Goal: Transaction & Acquisition: Purchase product/service

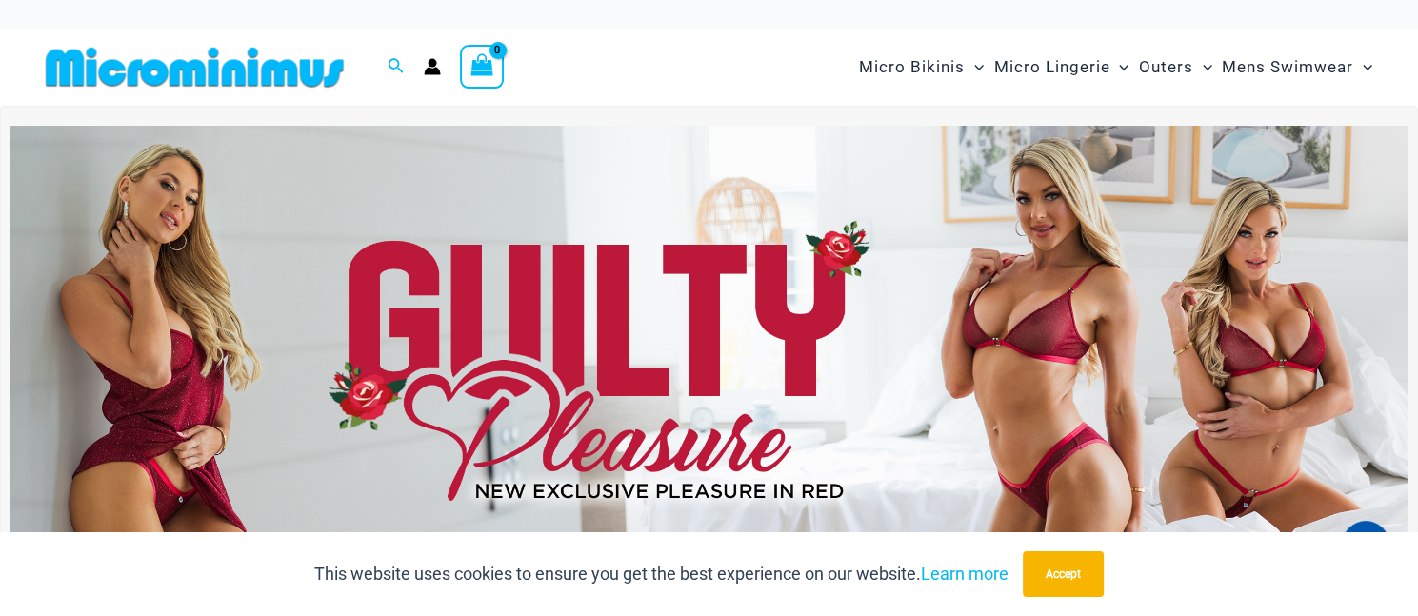
click at [386, 61] on div "Search for: Search Search" at bounding box center [396, 67] width 36 height 24
click at [388, 61] on icon "Search icon link" at bounding box center [395, 65] width 15 height 15
type input "****"
click button "Search" at bounding box center [0, 0] width 0 height 0
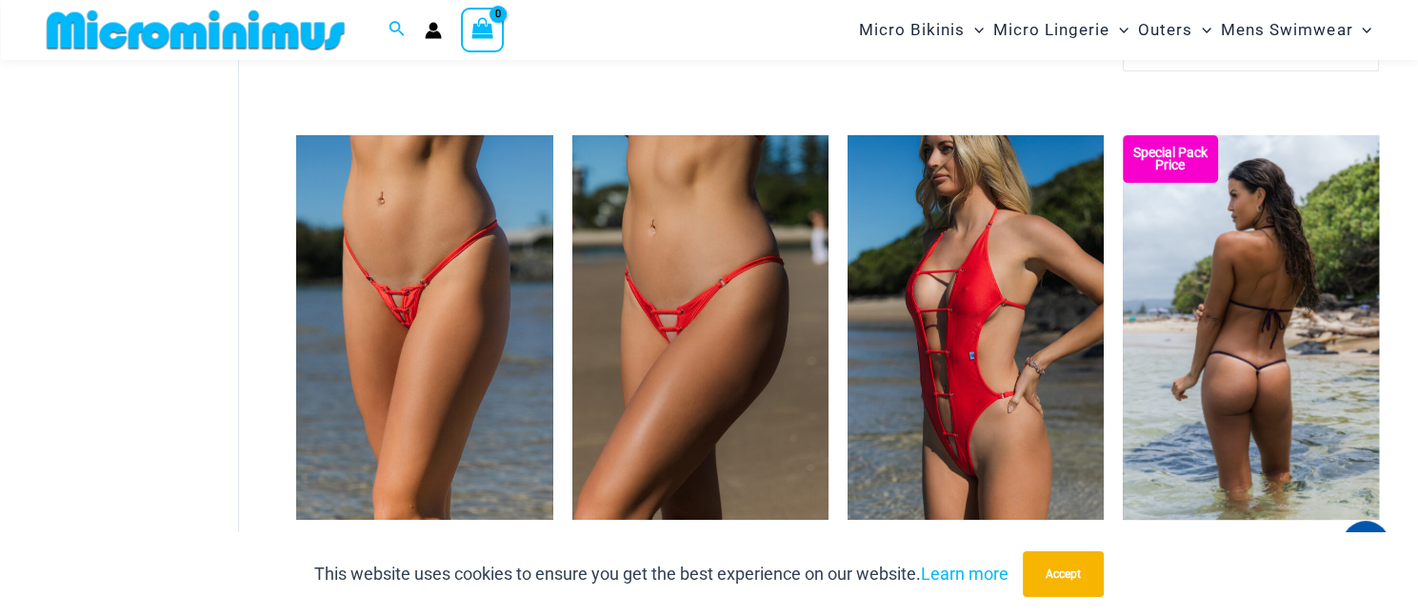
scroll to position [841, 0]
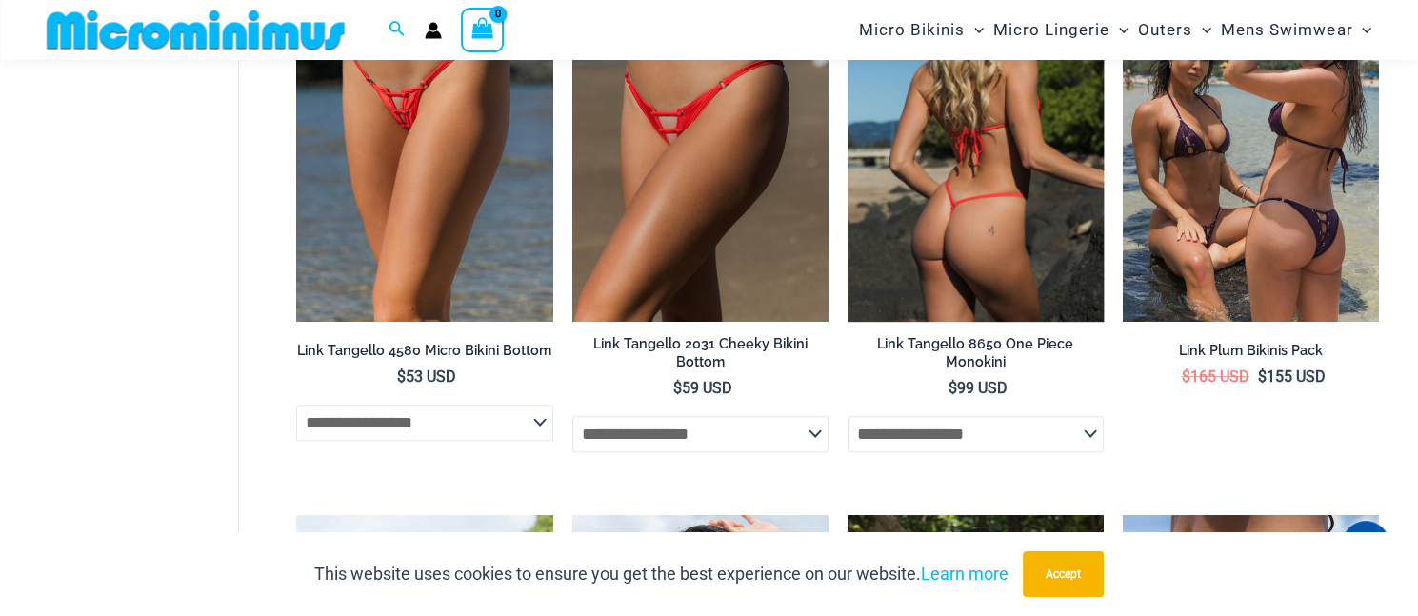
click at [956, 323] on li "**********" at bounding box center [975, 204] width 256 height 535
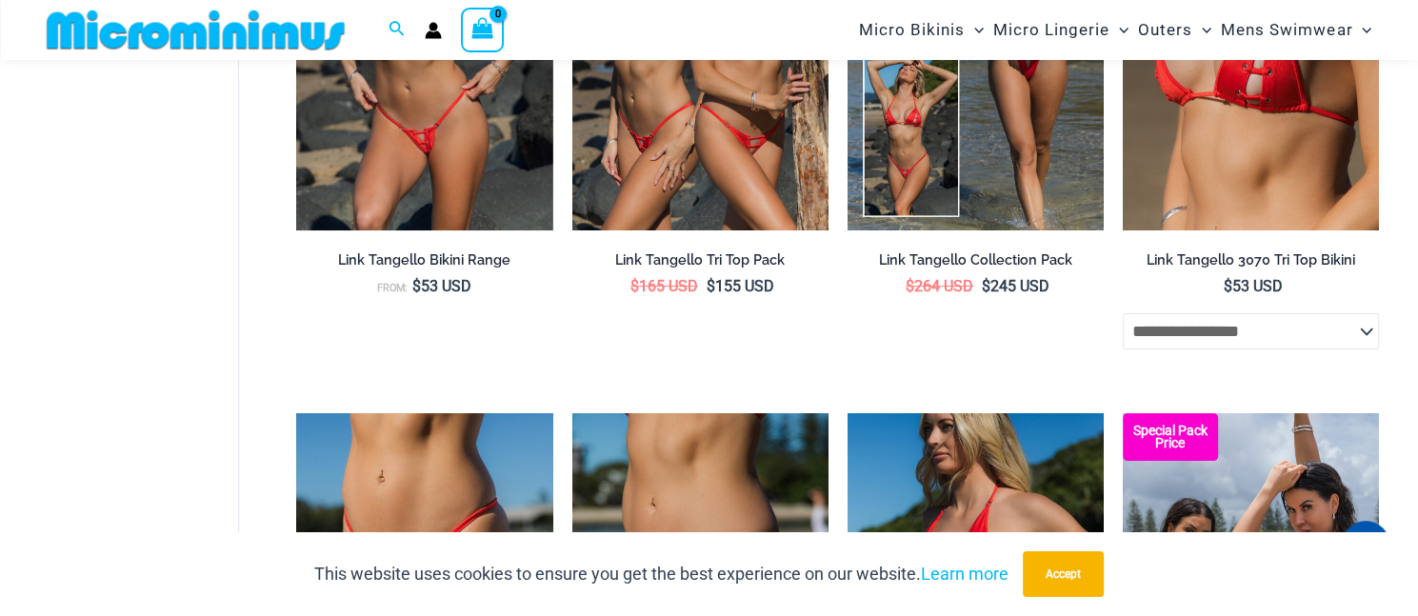
scroll to position [174, 0]
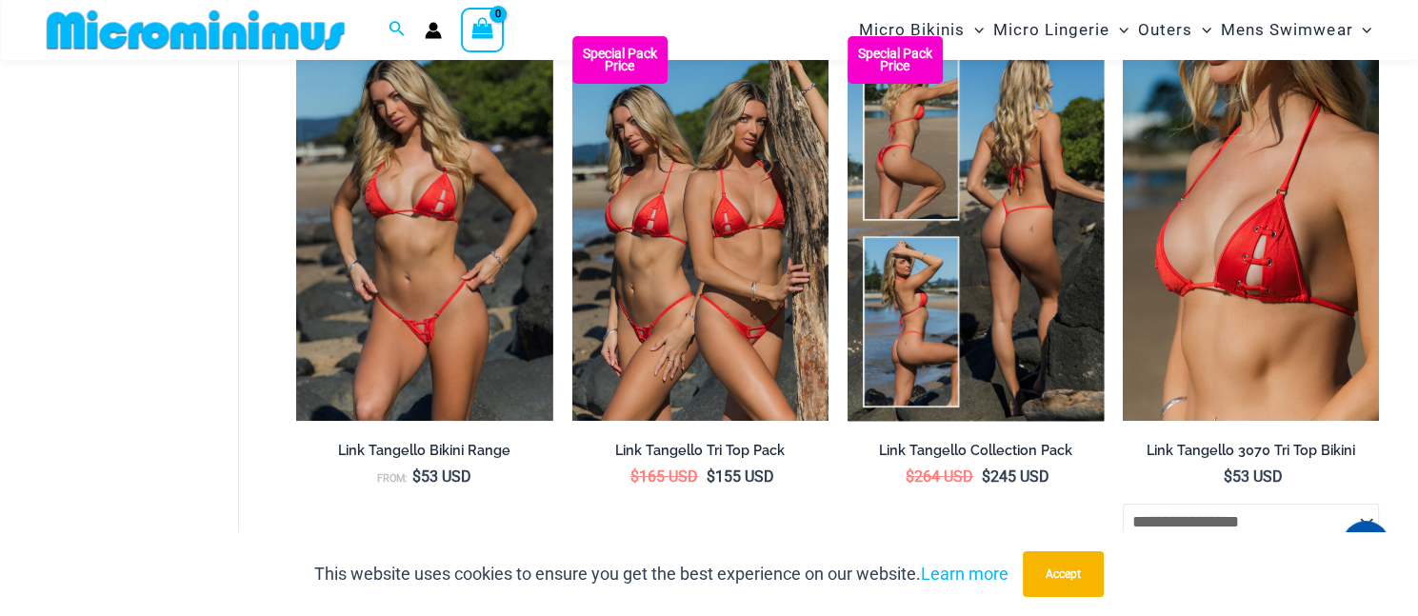
click at [1013, 408] on img at bounding box center [975, 228] width 256 height 385
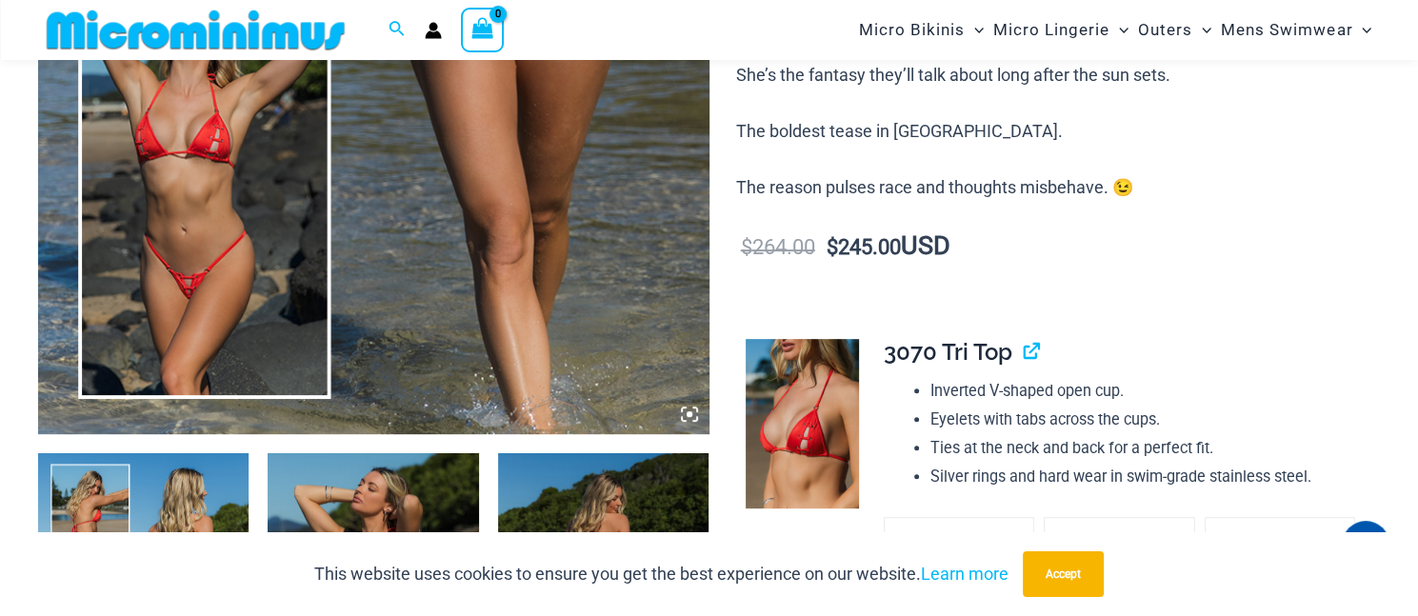
scroll to position [841, 0]
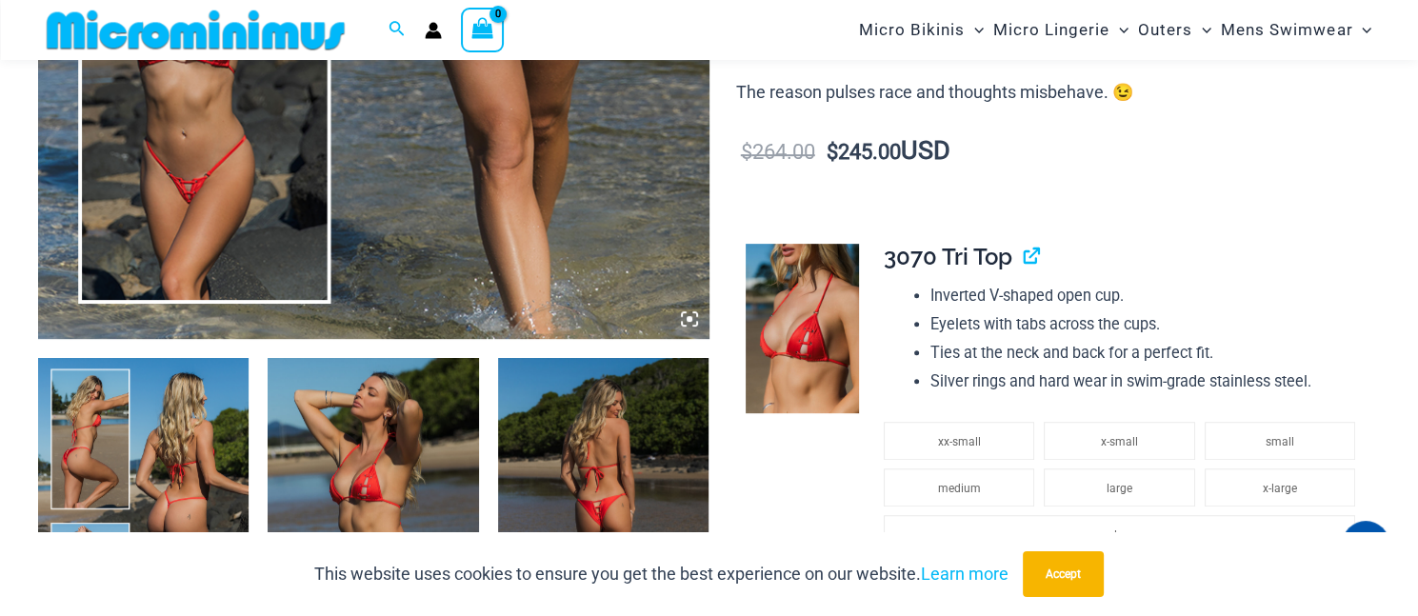
click at [918, 264] on span "3070 Tri Top" at bounding box center [948, 257] width 129 height 28
drag, startPoint x: 918, startPoint y: 264, endPoint x: 975, endPoint y: 264, distance: 57.1
click at [975, 264] on span "3070 Tri Top" at bounding box center [948, 257] width 129 height 28
copy span "3070 Tri Top"
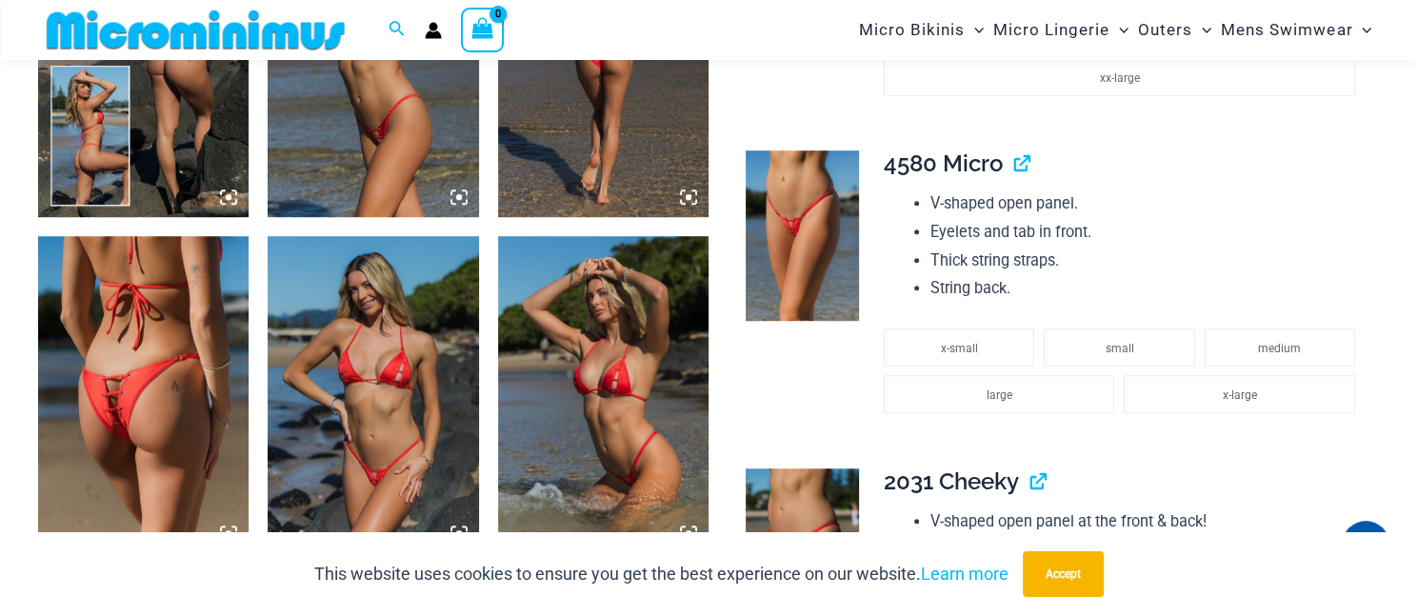
scroll to position [1317, 0]
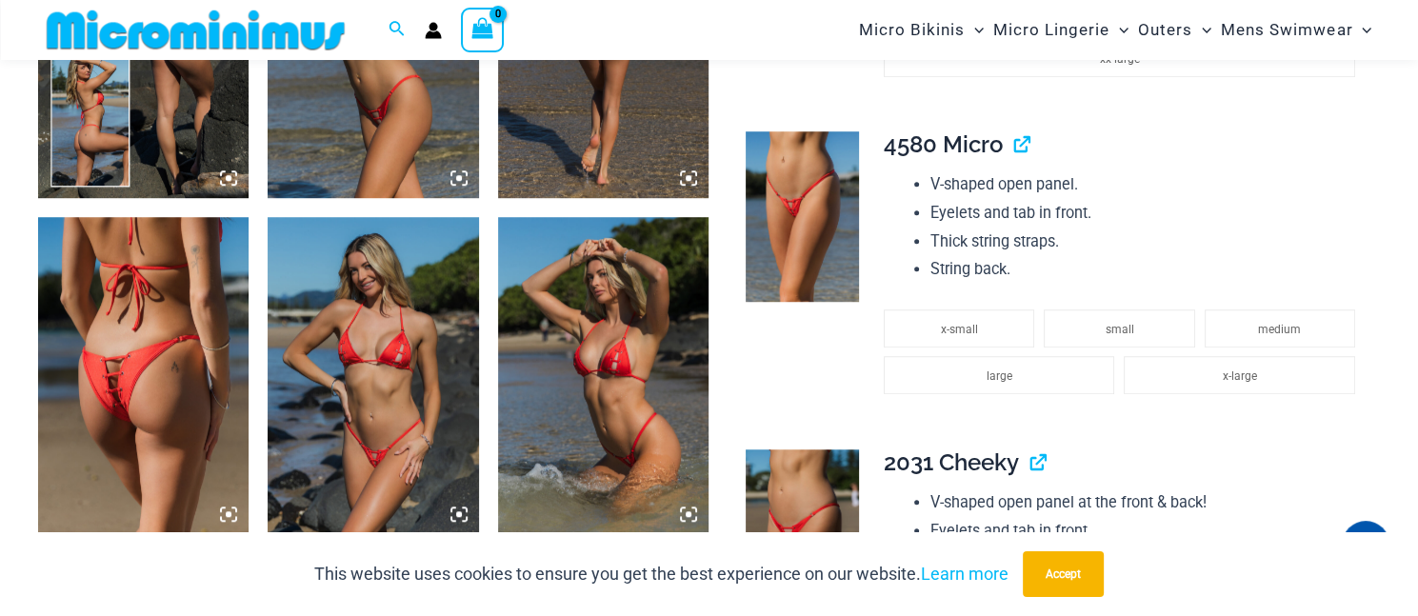
click at [905, 144] on span "4580 Micro" at bounding box center [943, 144] width 119 height 28
drag, startPoint x: 905, startPoint y: 144, endPoint x: 966, endPoint y: 143, distance: 60.9
click at [966, 143] on span "4580 Micro" at bounding box center [943, 144] width 119 height 28
copy span "4580 Micro"
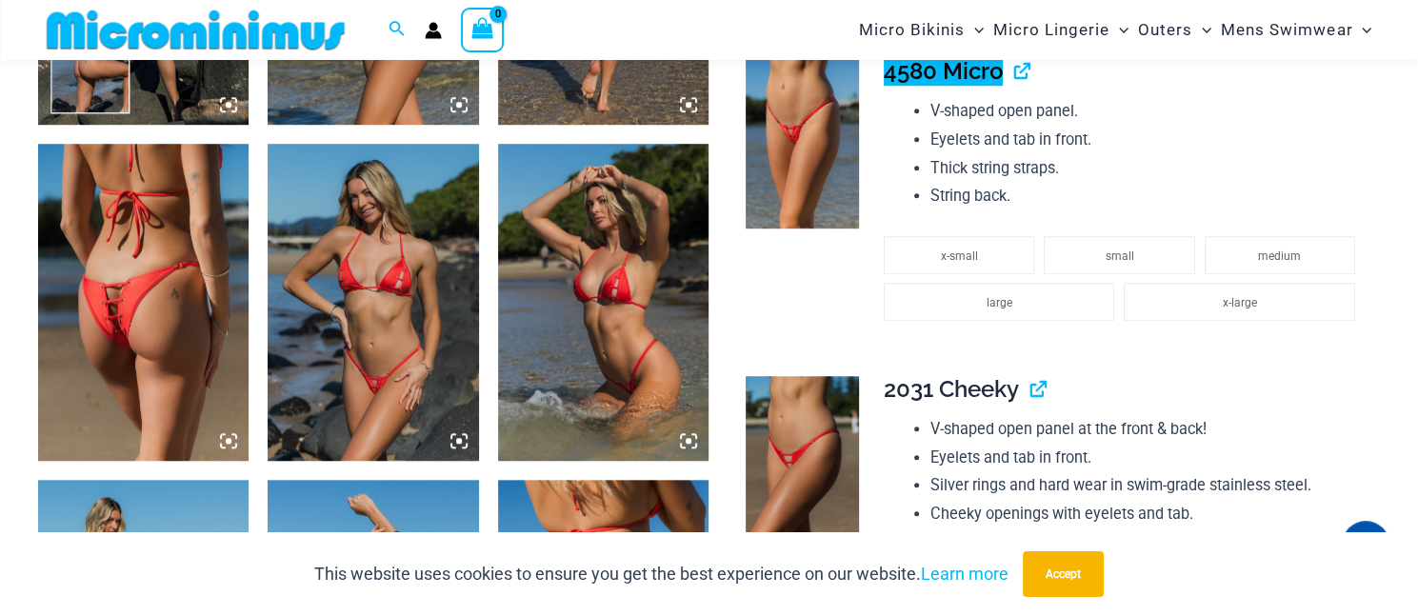
scroll to position [1507, 0]
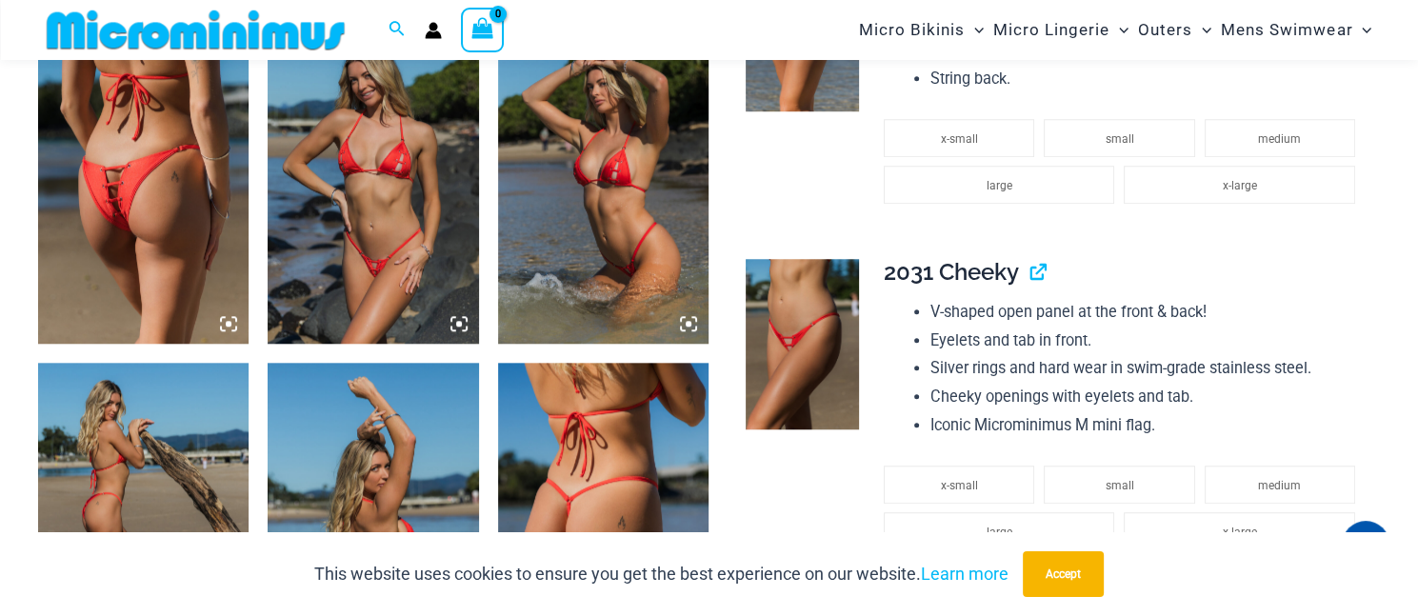
click at [911, 271] on span "2031 Cheeky" at bounding box center [951, 272] width 135 height 28
drag, startPoint x: 911, startPoint y: 271, endPoint x: 984, endPoint y: 271, distance: 72.4
click at [984, 271] on span "2031 Cheeky" at bounding box center [951, 272] width 135 height 28
copy span "2031 Cheeky"
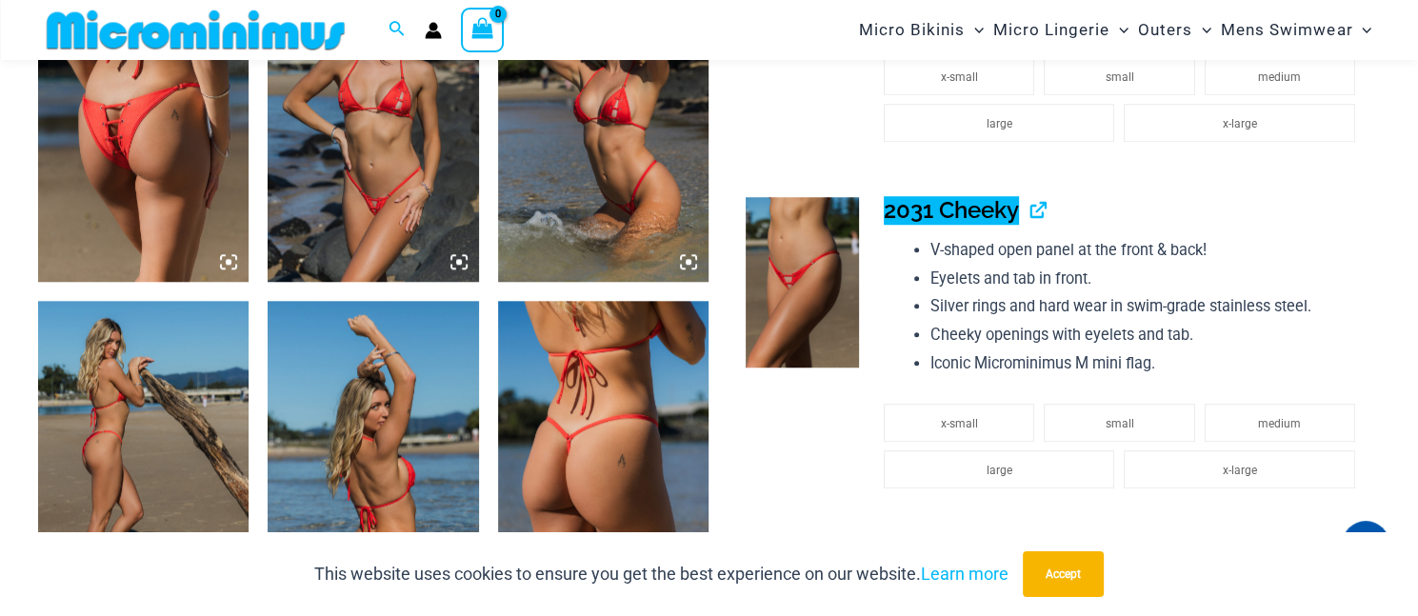
scroll to position [1793, 0]
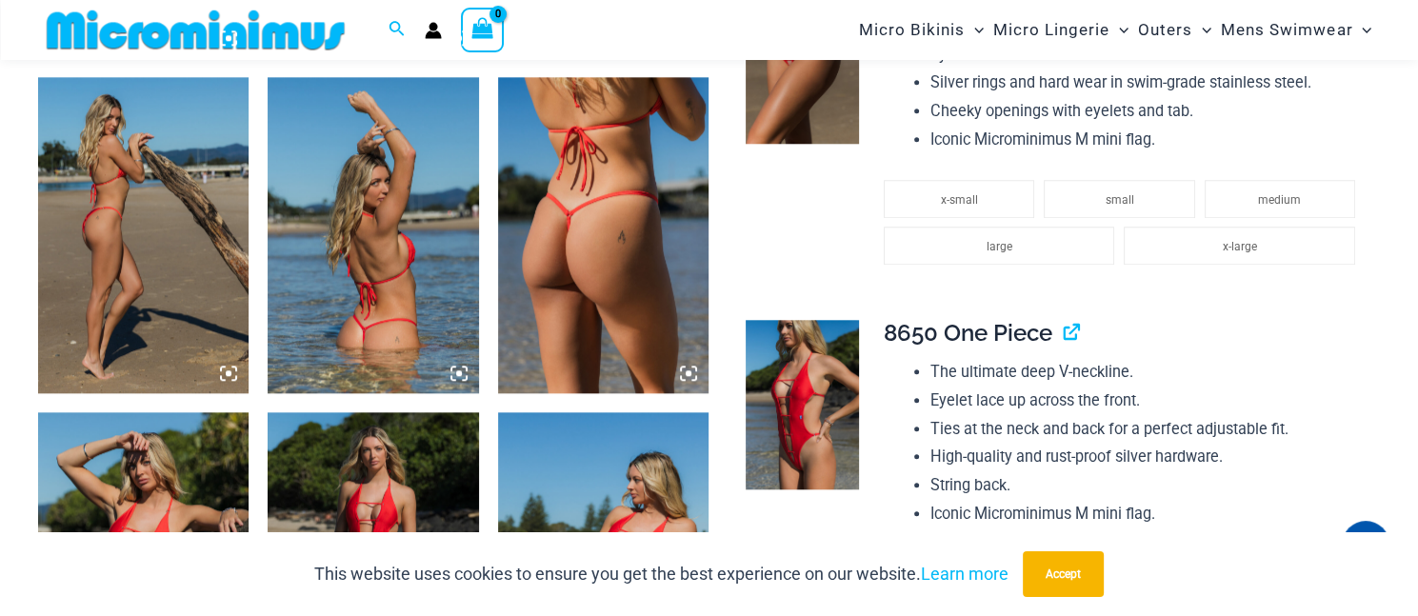
click at [920, 330] on span "8650 One Piece" at bounding box center [968, 333] width 169 height 28
drag, startPoint x: 920, startPoint y: 330, endPoint x: 1010, endPoint y: 330, distance: 90.5
click at [1010, 330] on span "8650 One Piece" at bounding box center [968, 333] width 169 height 28
copy span "8650 One Piece"
click at [817, 270] on td at bounding box center [800, 131] width 129 height 346
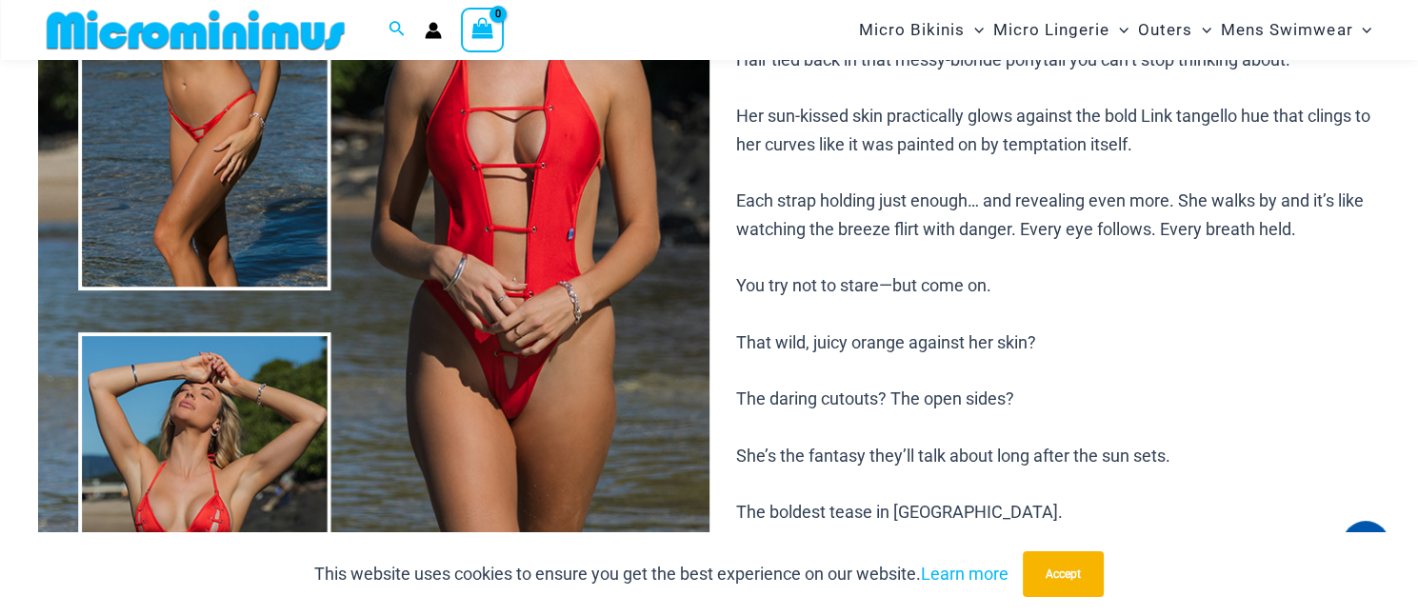
scroll to position [79, 0]
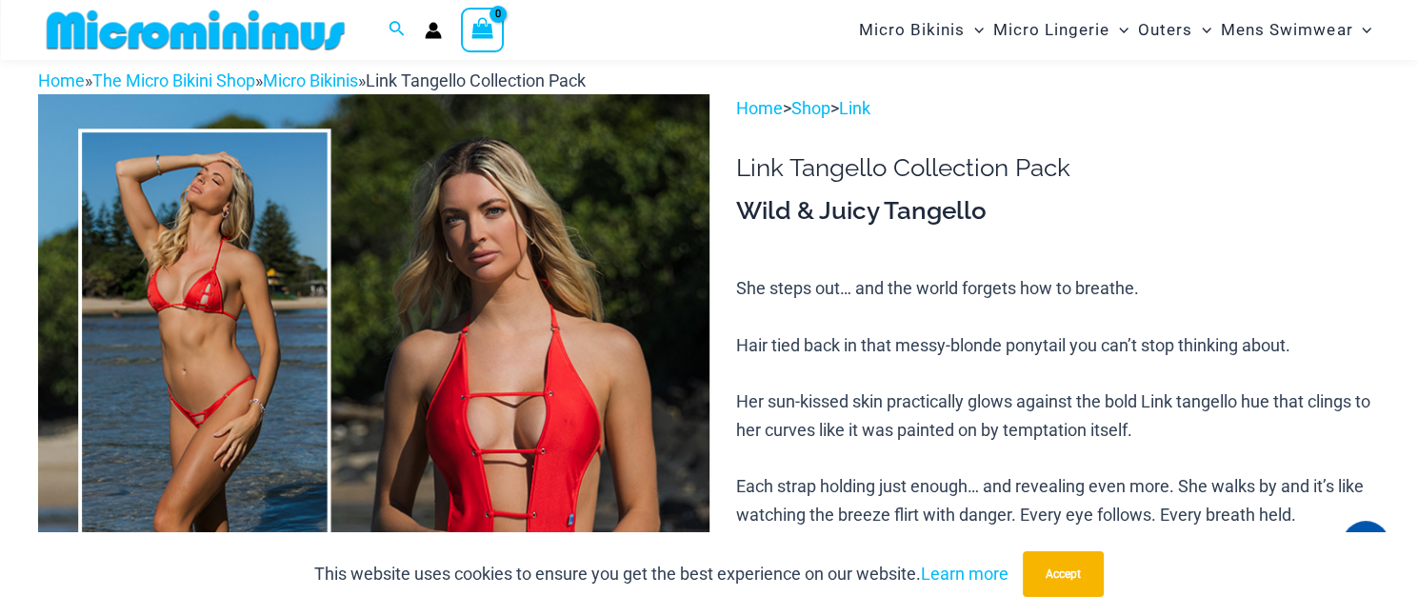
click at [925, 212] on h3 "Wild & Juicy Tangello" at bounding box center [1058, 211] width 644 height 32
copy h3 "Tangello"
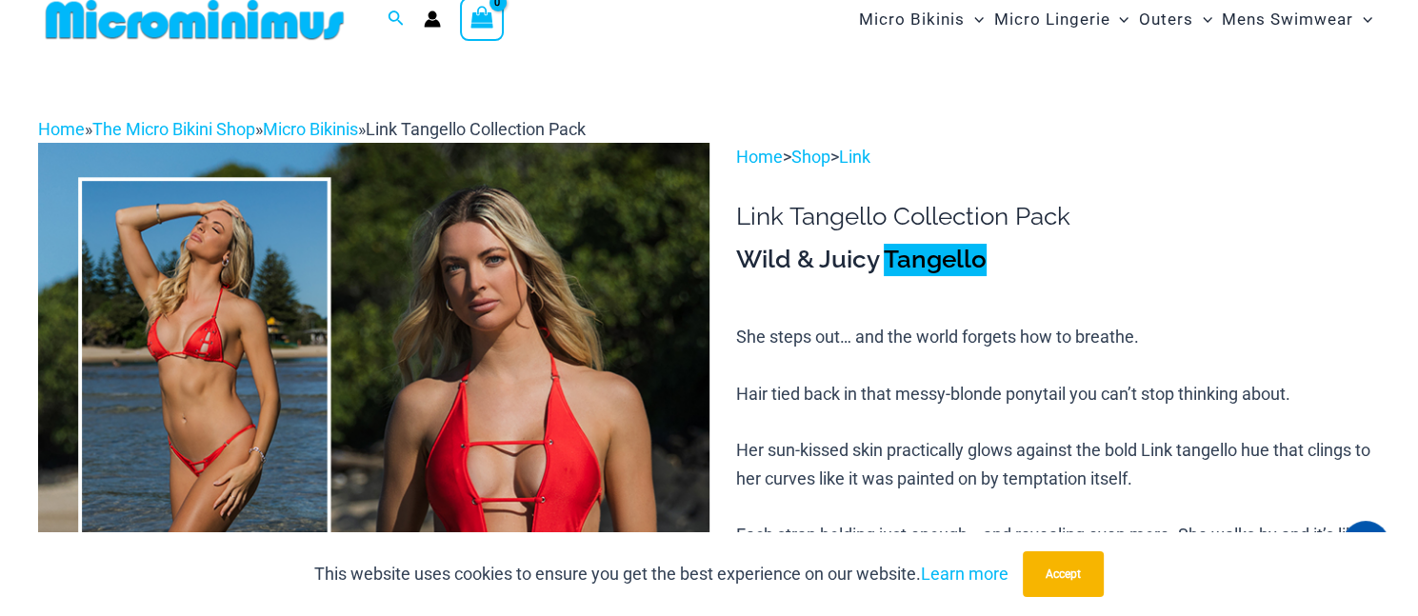
scroll to position [0, 0]
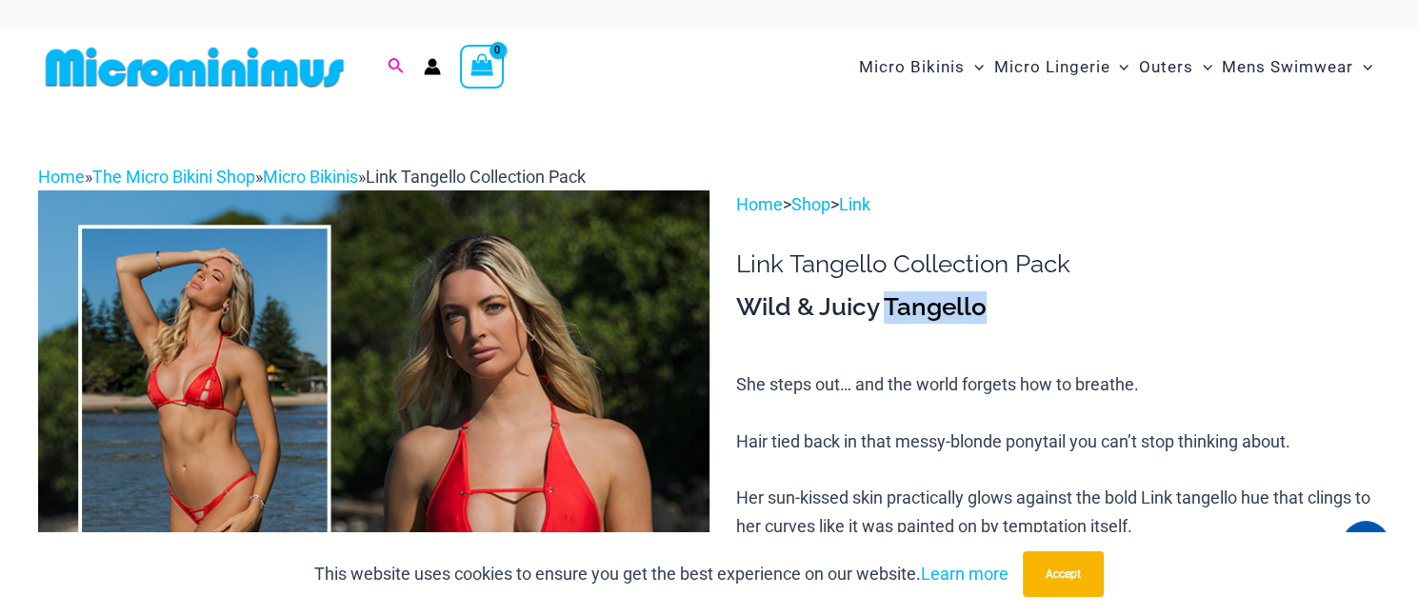
click at [399, 64] on icon "Search icon link" at bounding box center [395, 65] width 15 height 15
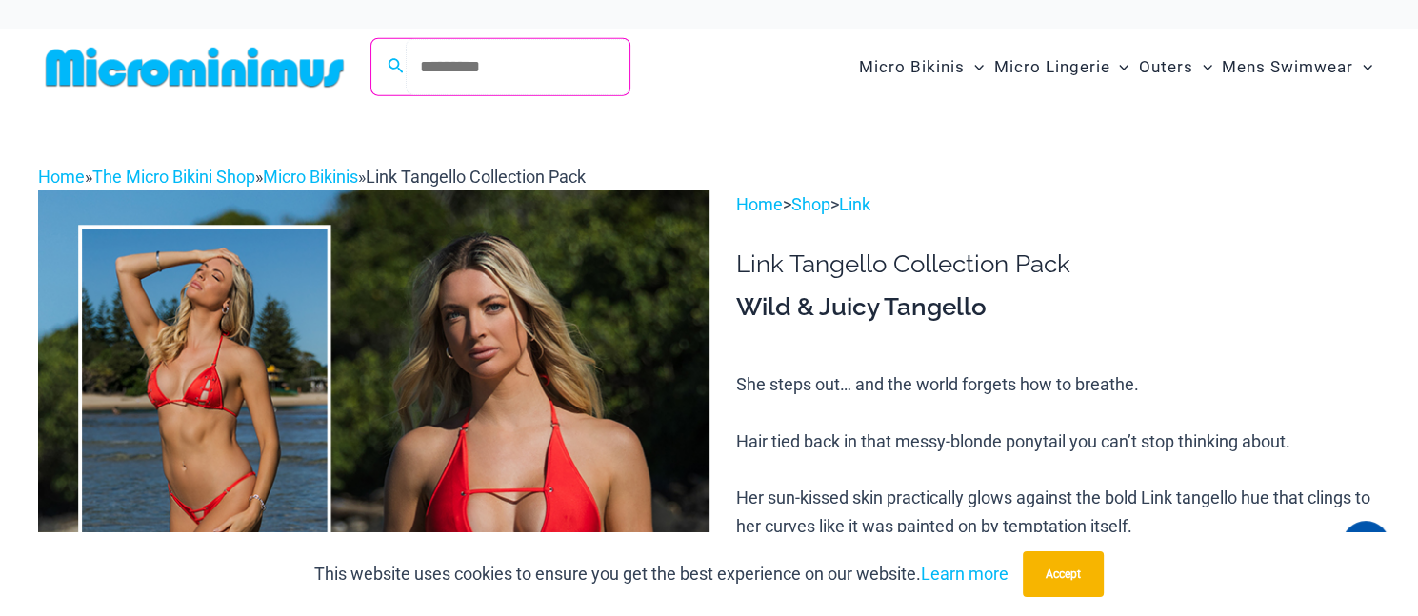
paste input "**********"
type input "**********"
click button "Search" at bounding box center [0, 0] width 0 height 0
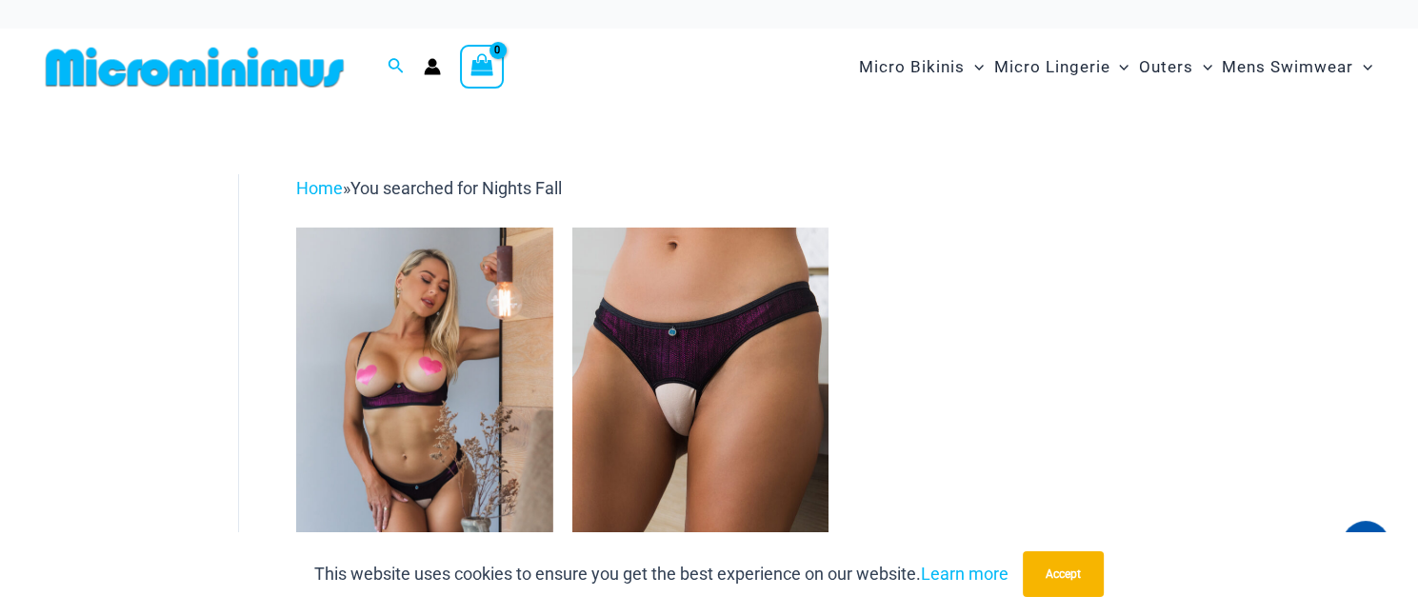
click at [655, 150] on div "**********" at bounding box center [709, 493] width 1418 height 775
click at [312, 174] on div "Home » You searched for Nights Fall" at bounding box center [837, 188] width 1083 height 29
click at [319, 179] on link "Home" at bounding box center [319, 188] width 47 height 20
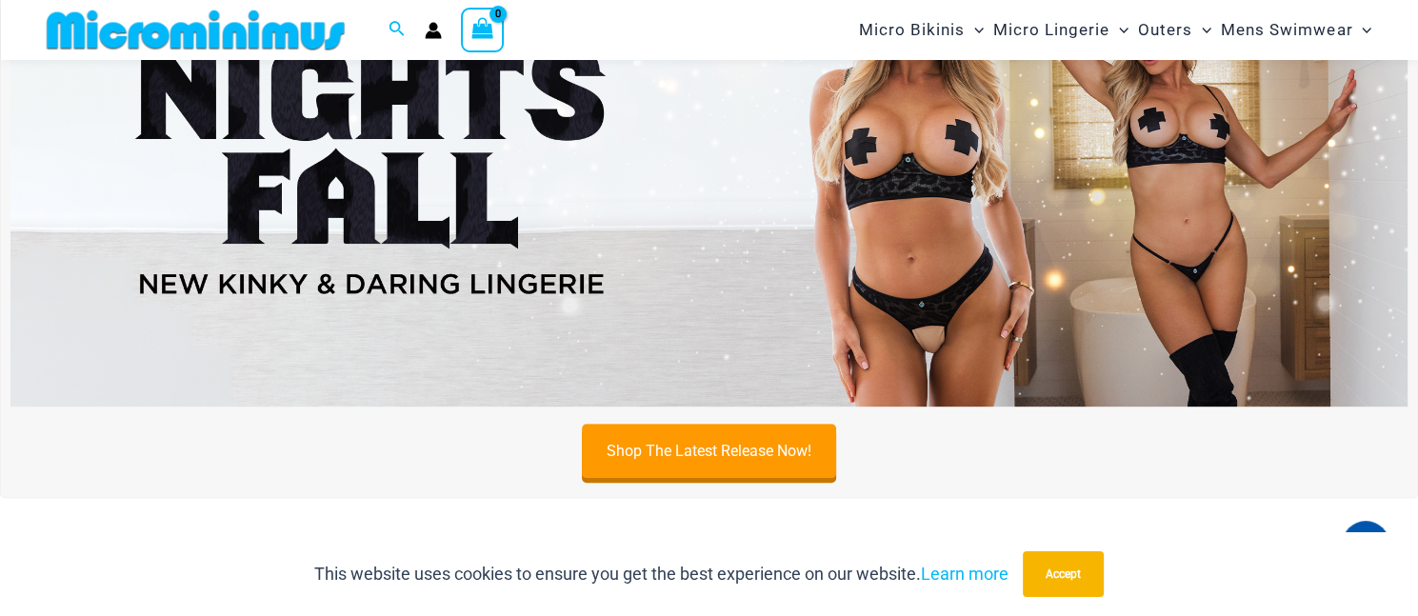
scroll to position [746, 0]
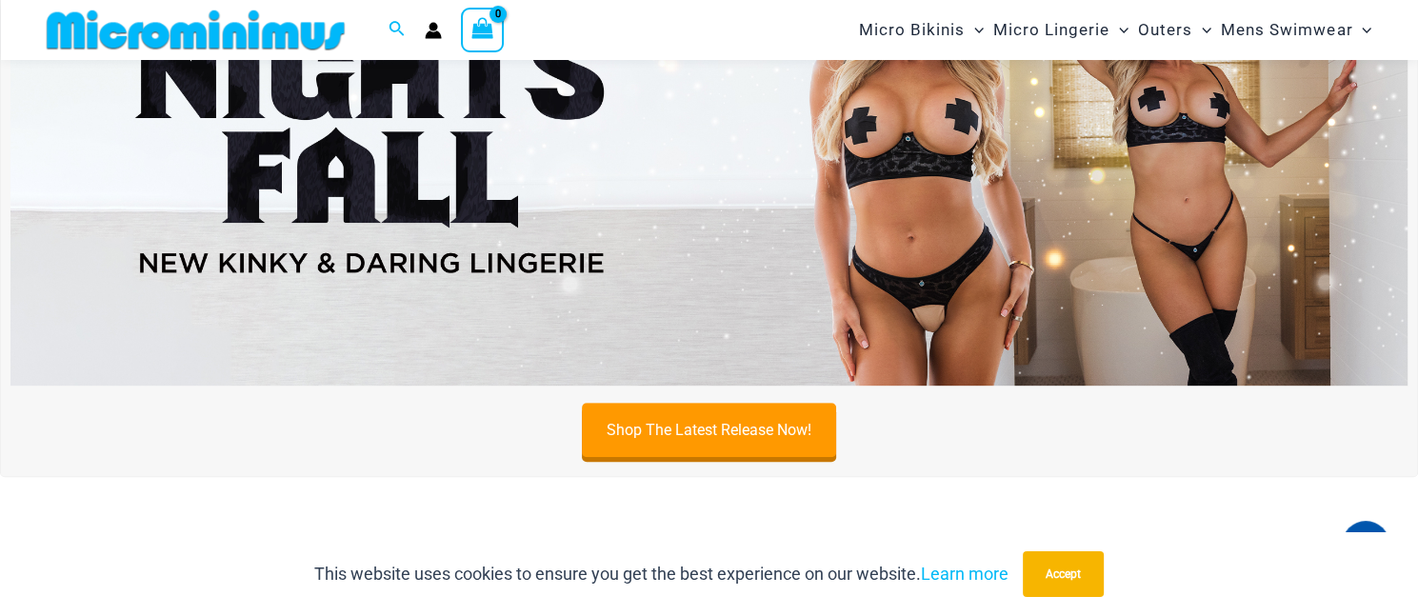
click at [731, 235] on img at bounding box center [708, 147] width 1397 height 475
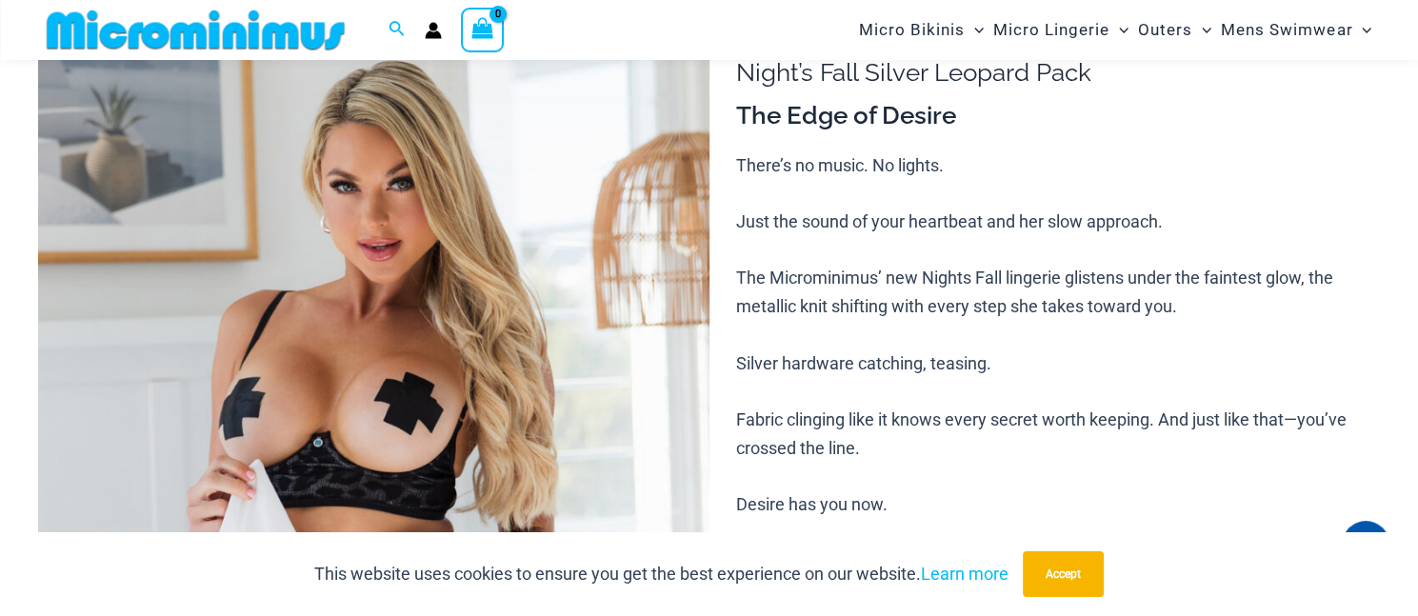
scroll to position [79, 0]
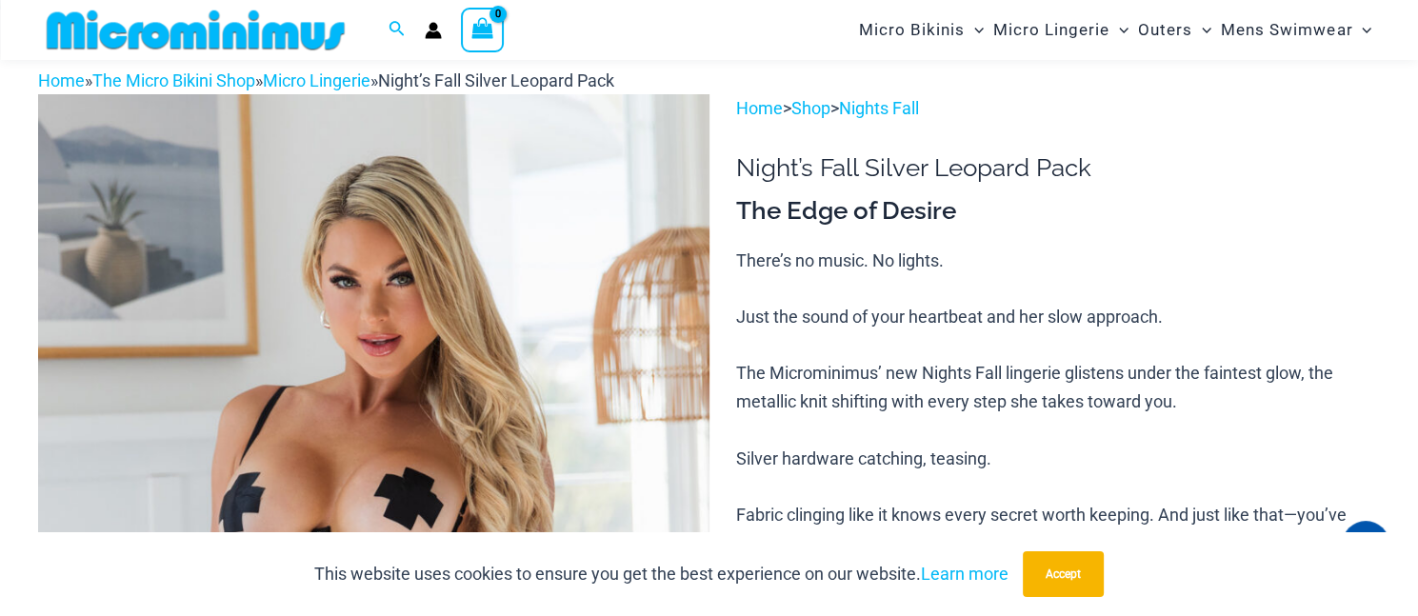
click at [991, 167] on h1 "Night’s Fall Silver Leopard Pack" at bounding box center [1058, 168] width 644 height 30
click at [983, 167] on h1 "Night’s Fall Silver Leopard Pack" at bounding box center [1058, 168] width 644 height 30
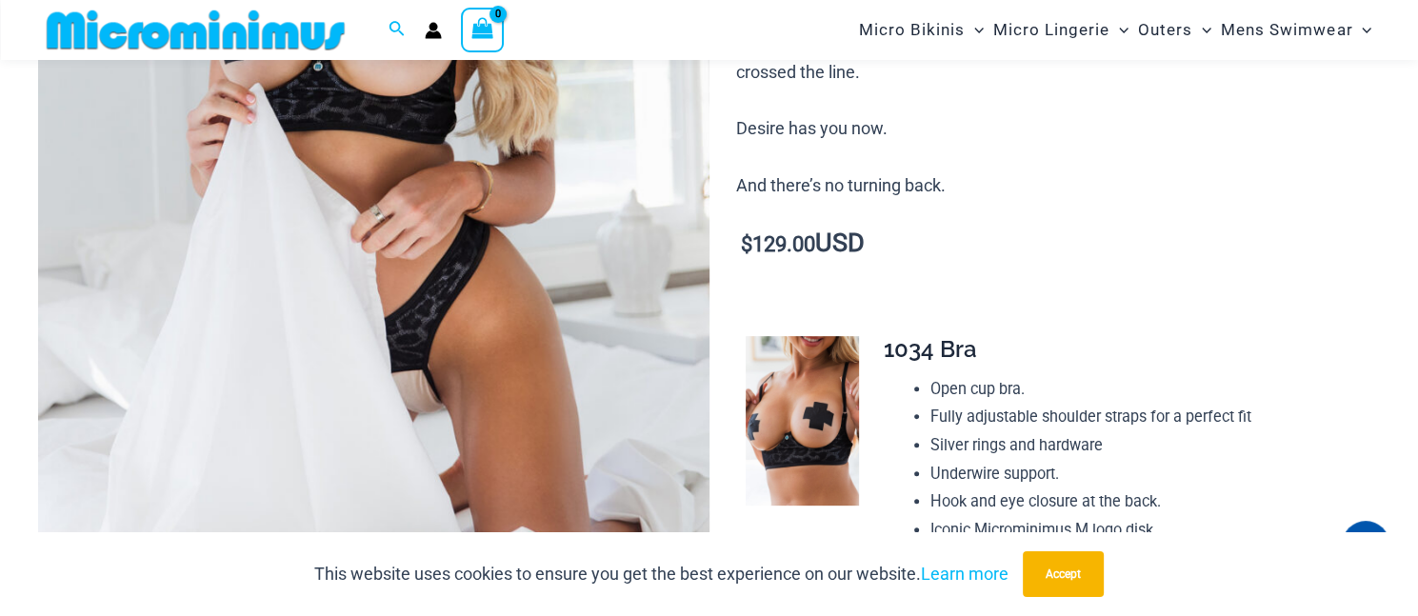
scroll to position [555, 0]
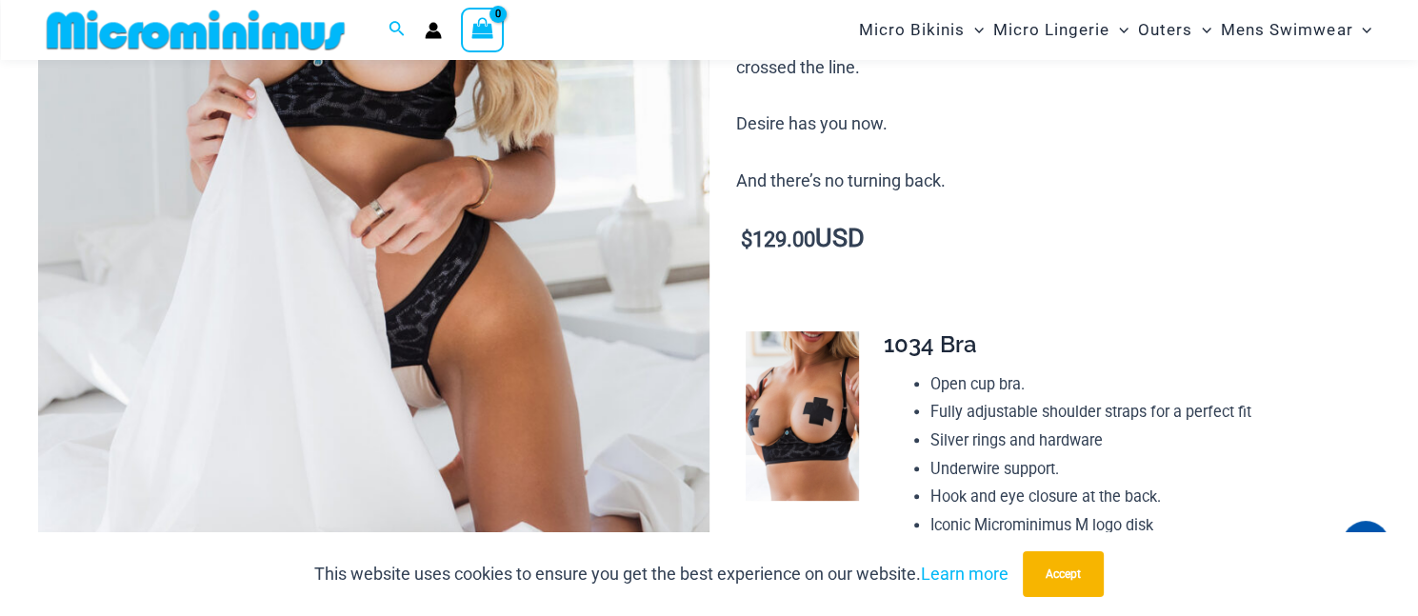
click at [907, 342] on span "1034 Bra" at bounding box center [930, 344] width 93 height 28
drag, startPoint x: 907, startPoint y: 342, endPoint x: 964, endPoint y: 344, distance: 56.2
click at [964, 344] on span "1034 Bra" at bounding box center [930, 344] width 93 height 28
copy span "1034 Bra"
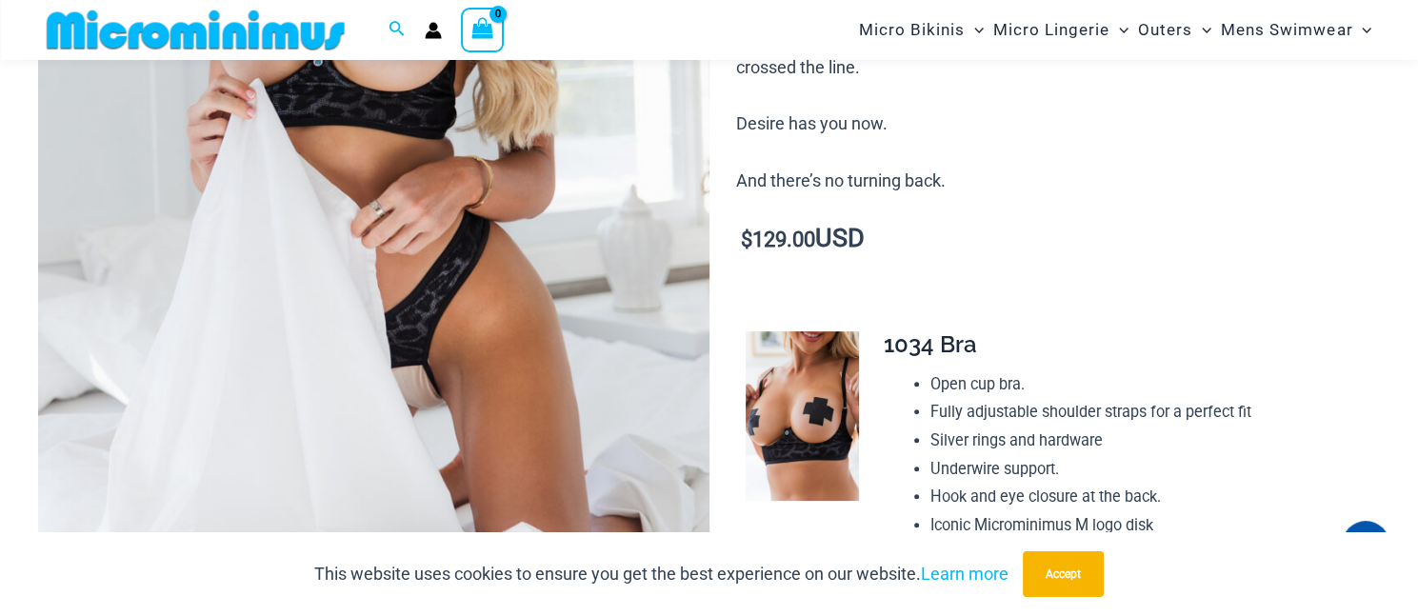
click at [771, 303] on th at bounding box center [800, 299] width 129 height 34
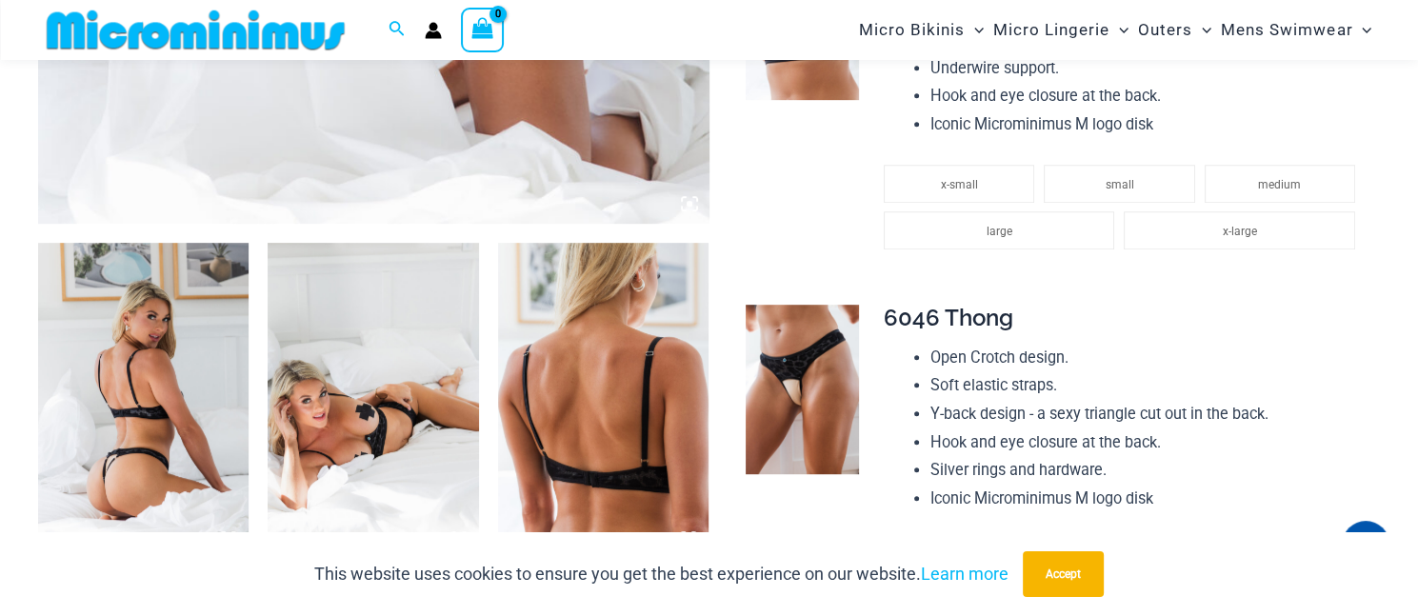
scroll to position [1031, 0]
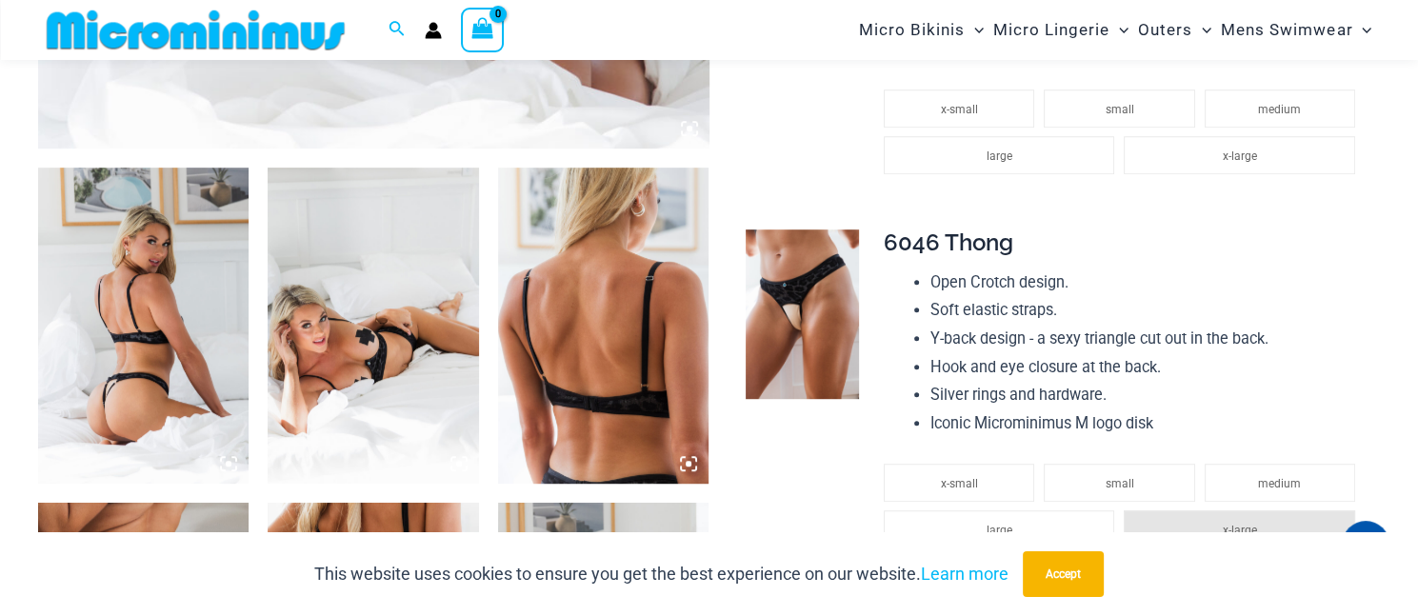
click at [910, 247] on span "6046 Thong" at bounding box center [948, 243] width 129 height 28
drag, startPoint x: 910, startPoint y: 247, endPoint x: 970, endPoint y: 247, distance: 60.0
click at [970, 247] on span "6046 Thong" at bounding box center [948, 243] width 129 height 28
copy span "6046 Thong"
click at [792, 176] on td at bounding box center [800, 27] width 129 height 374
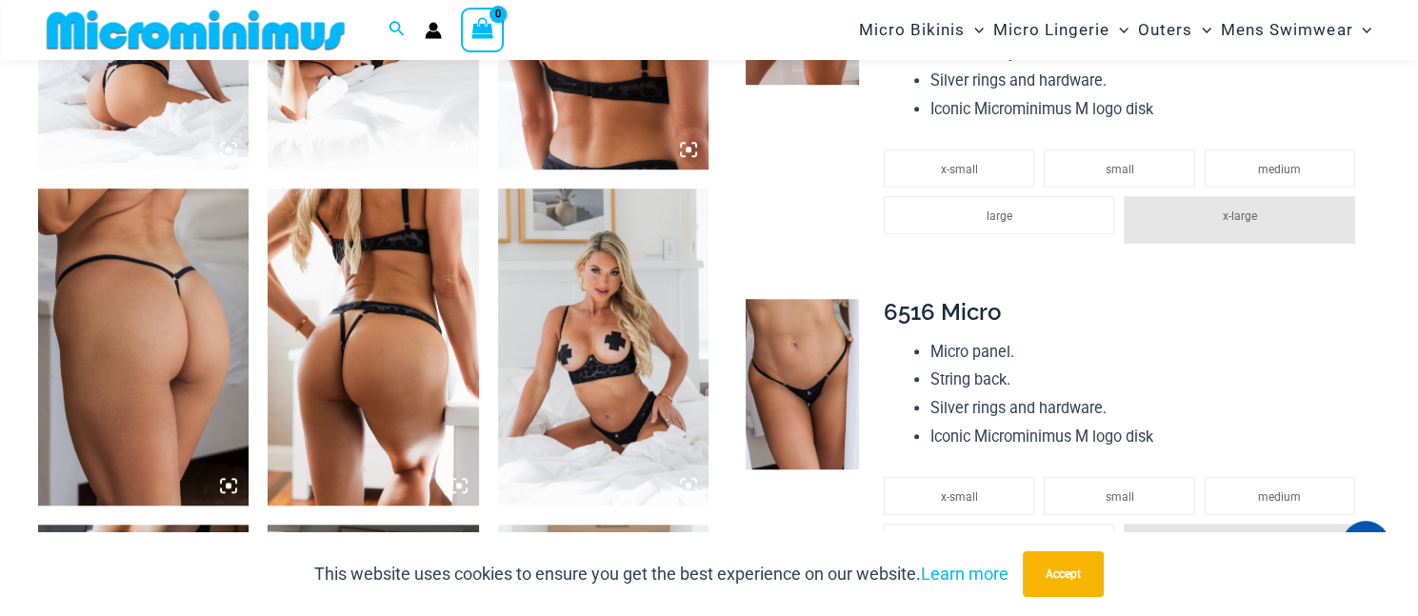
scroll to position [1507, 0]
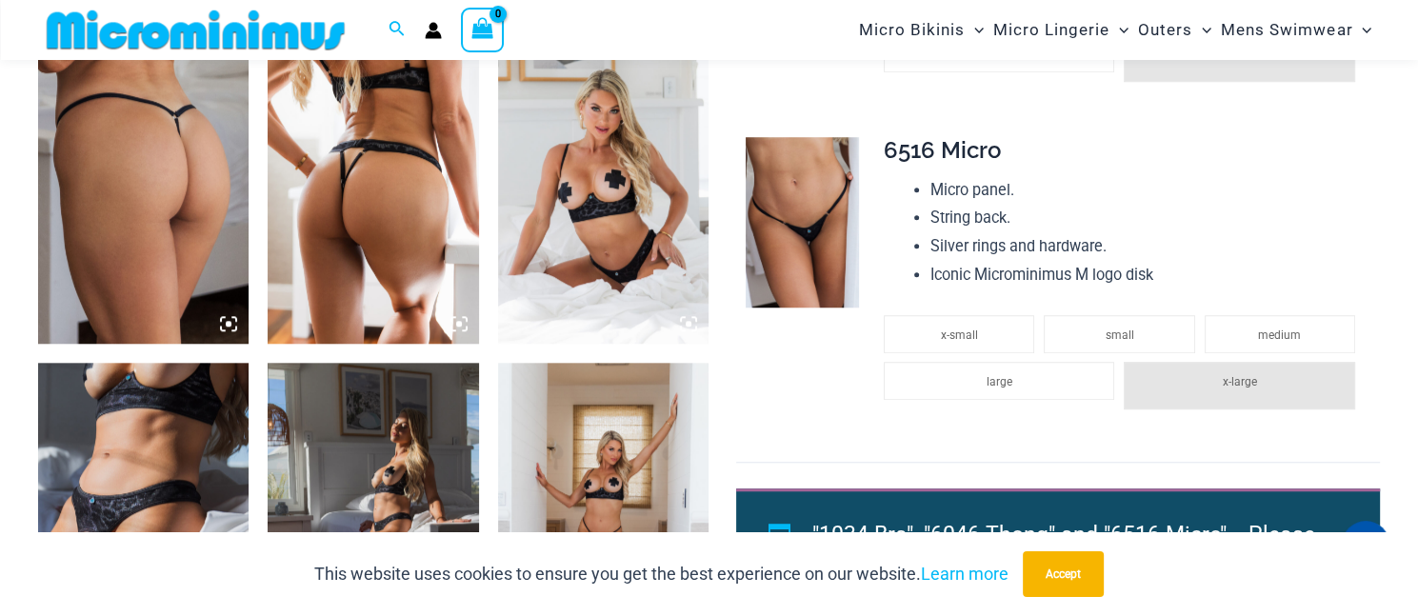
click at [903, 149] on span "6516 Micro" at bounding box center [942, 150] width 117 height 28
drag, startPoint x: 903, startPoint y: 149, endPoint x: 957, endPoint y: 154, distance: 54.5
click at [954, 151] on span "6516 Micro" at bounding box center [942, 150] width 117 height 28
copy span "6516 Micro"
click at [800, 362] on td at bounding box center [800, 292] width 129 height 340
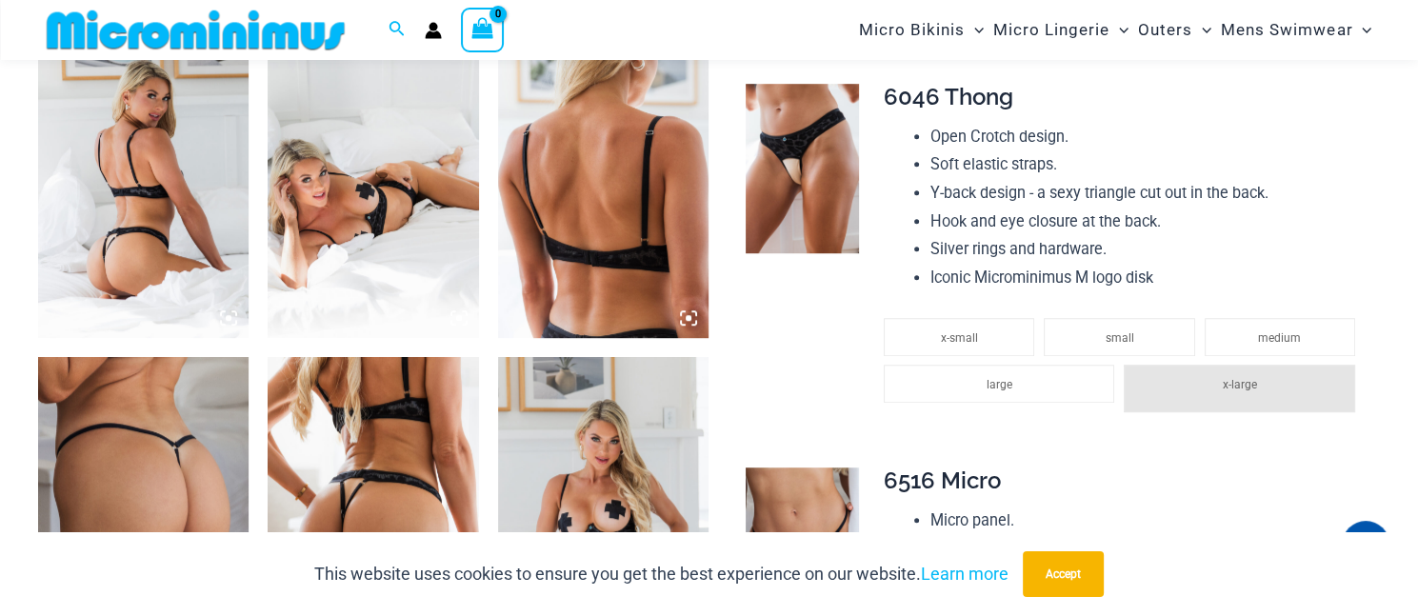
scroll to position [1222, 0]
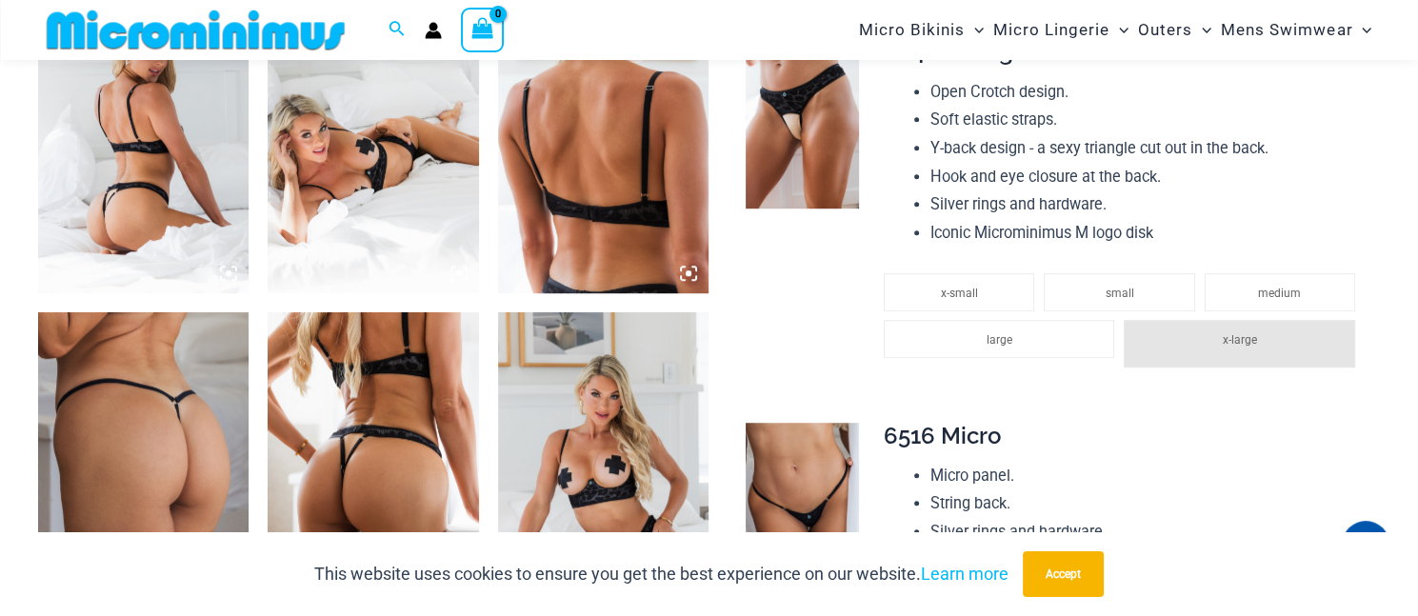
click at [807, 293] on td at bounding box center [800, 216] width 129 height 384
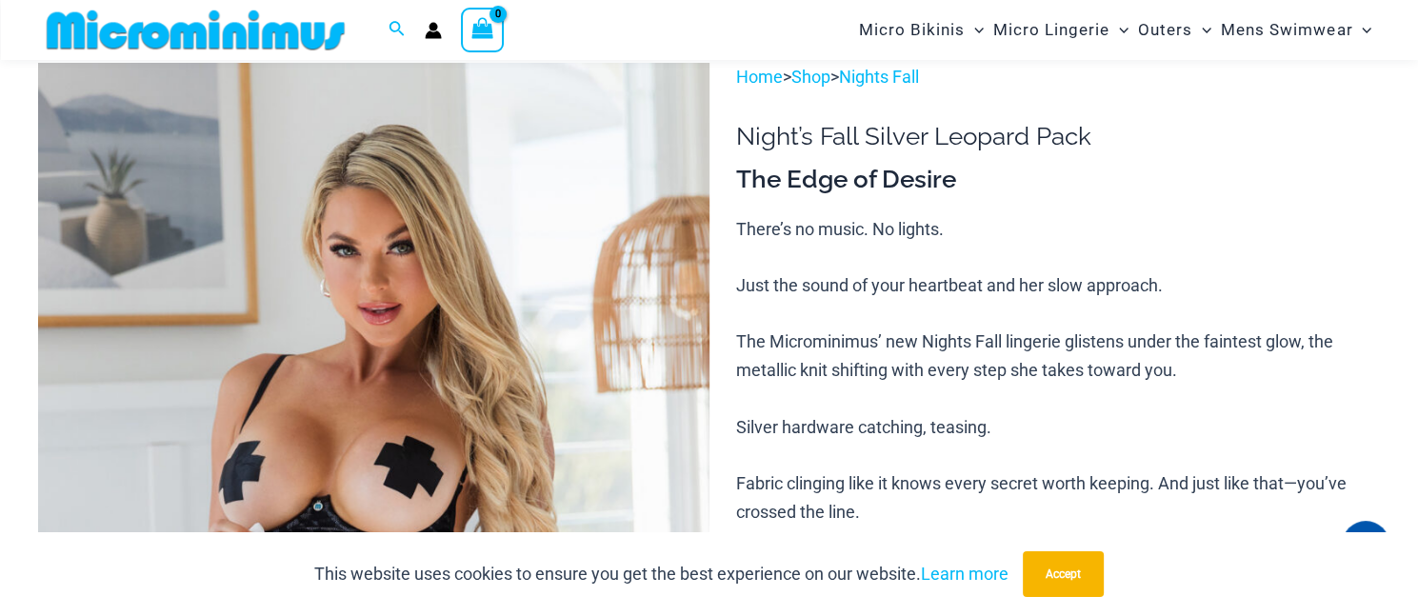
scroll to position [0, 0]
